Goal: Navigation & Orientation: Understand site structure

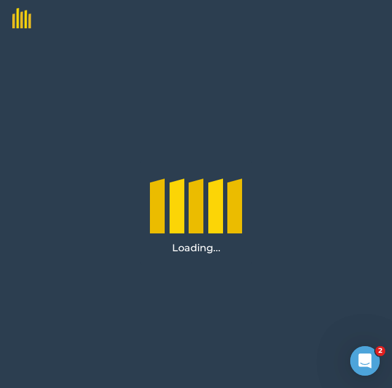
click at [97, 266] on div "Loading..." at bounding box center [196, 212] width 392 height 351
click at [78, 258] on div "Loading..." at bounding box center [196, 212] width 392 height 351
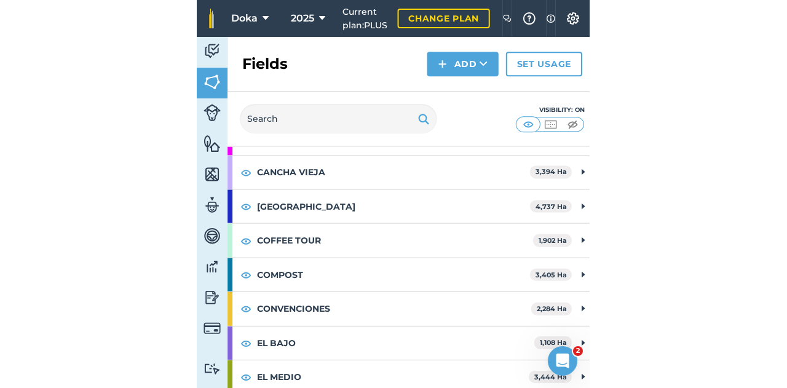
scroll to position [117, 0]
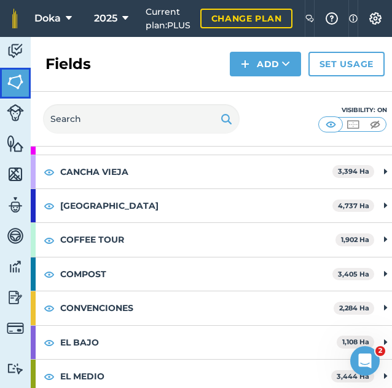
click at [7, 91] on link "Fields" at bounding box center [15, 83] width 31 height 31
click at [10, 118] on img at bounding box center [15, 112] width 17 height 17
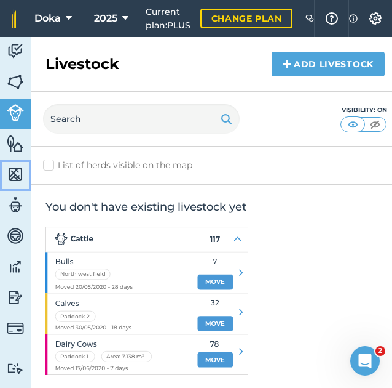
click at [7, 179] on img at bounding box center [15, 174] width 17 height 18
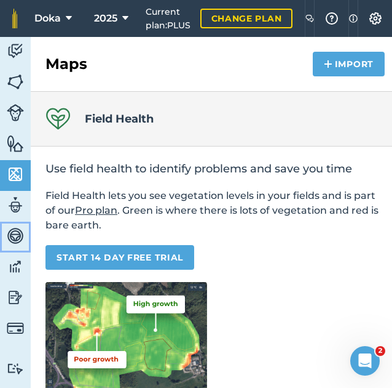
click at [6, 244] on link "Vehicles" at bounding box center [15, 236] width 31 height 31
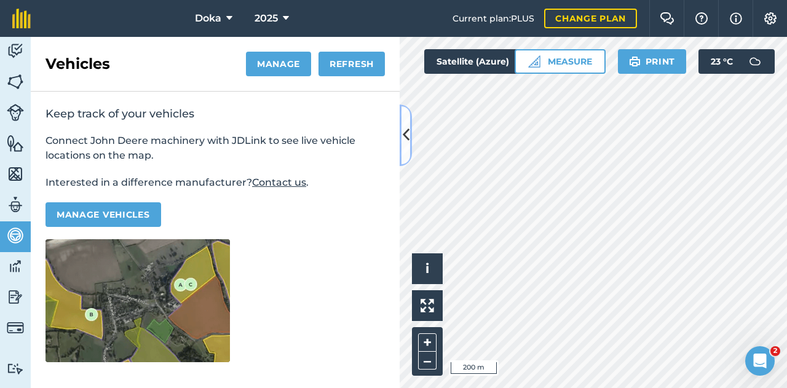
click at [392, 135] on button at bounding box center [406, 136] width 12 height 62
